Goal: Navigation & Orientation: Go to known website

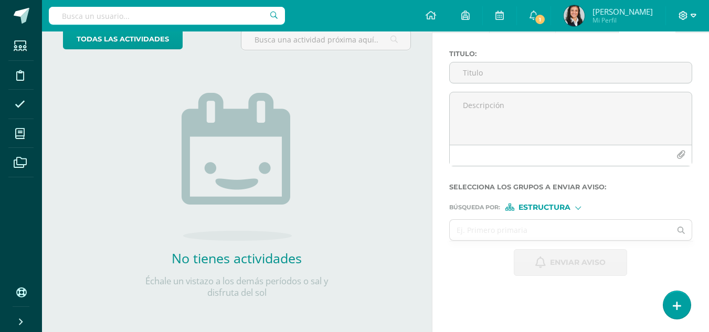
drag, startPoint x: 0, startPoint y: 0, endPoint x: 689, endPoint y: 17, distance: 689.6
click at [689, 17] on span at bounding box center [687, 16] width 18 height 12
click at [659, 72] on span "Cerrar sesión" at bounding box center [660, 72] width 47 height 10
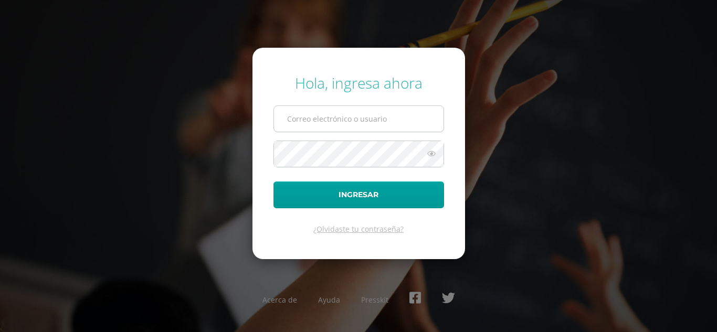
click at [358, 122] on input "text" at bounding box center [358, 119] width 169 height 26
type input "[PERSON_NAME][EMAIL_ADDRESS][DOMAIN_NAME]"
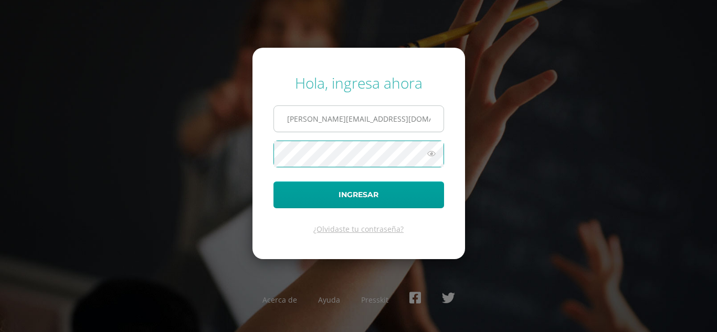
click at [273, 182] on button "Ingresar" at bounding box center [358, 195] width 171 height 27
